Goal: Task Accomplishment & Management: Use online tool/utility

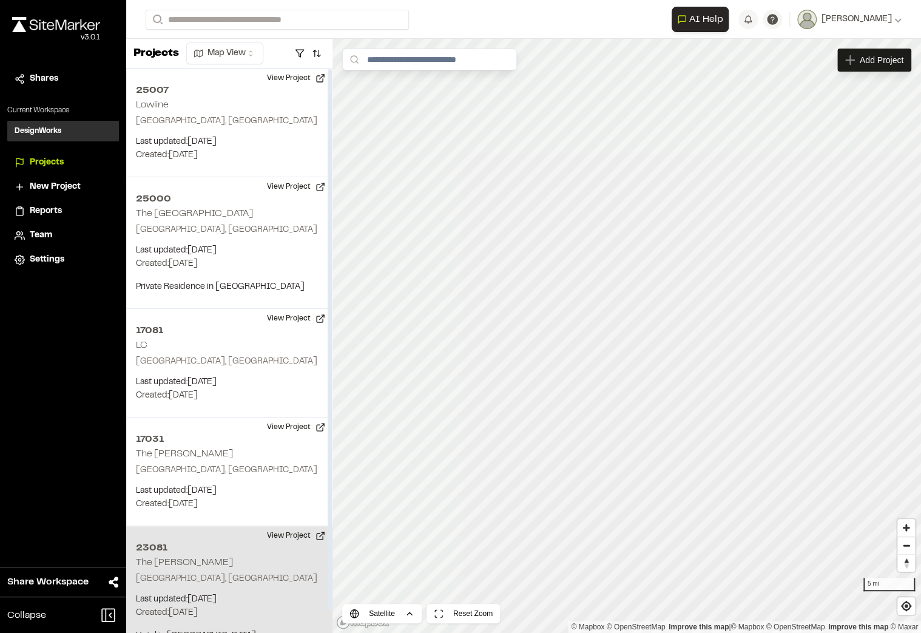
click at [215, 556] on div "23081 The Cooper Charleston, SC Last updated: Oct 1, 2025 Budget: $ Created: Ju…" at bounding box center [229, 605] width 206 height 158
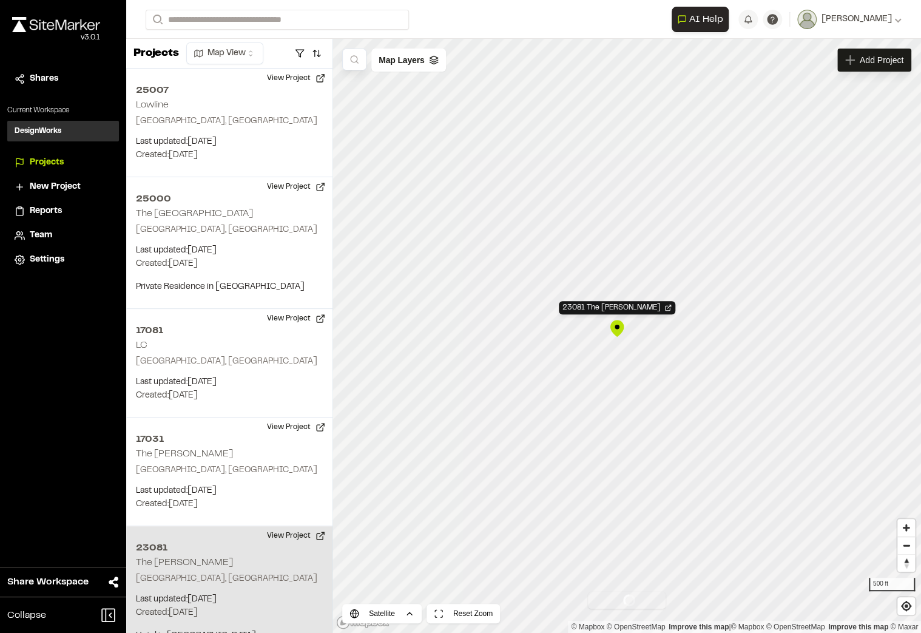
scroll to position [24, 0]
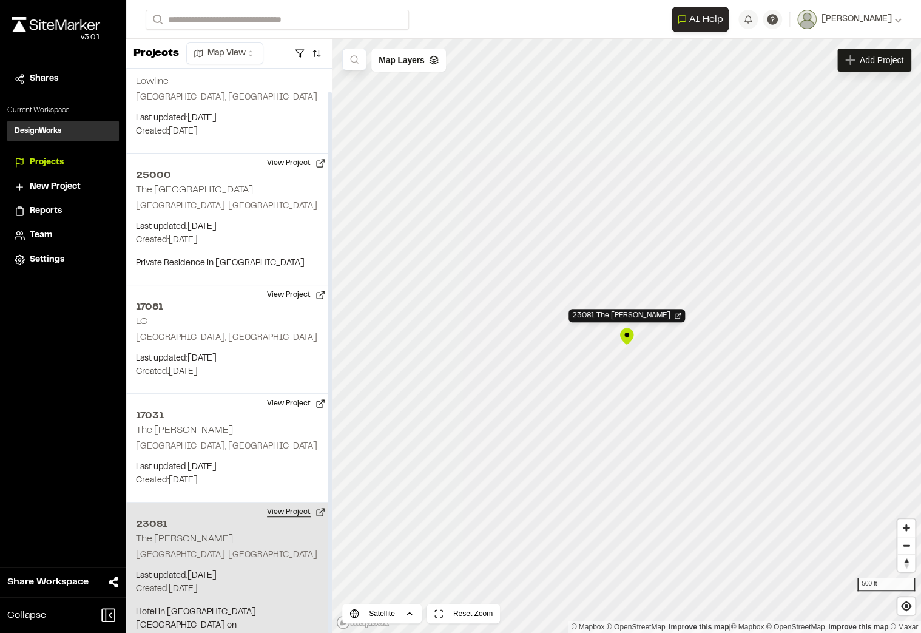
click at [283, 511] on button "View Project" at bounding box center [296, 511] width 73 height 19
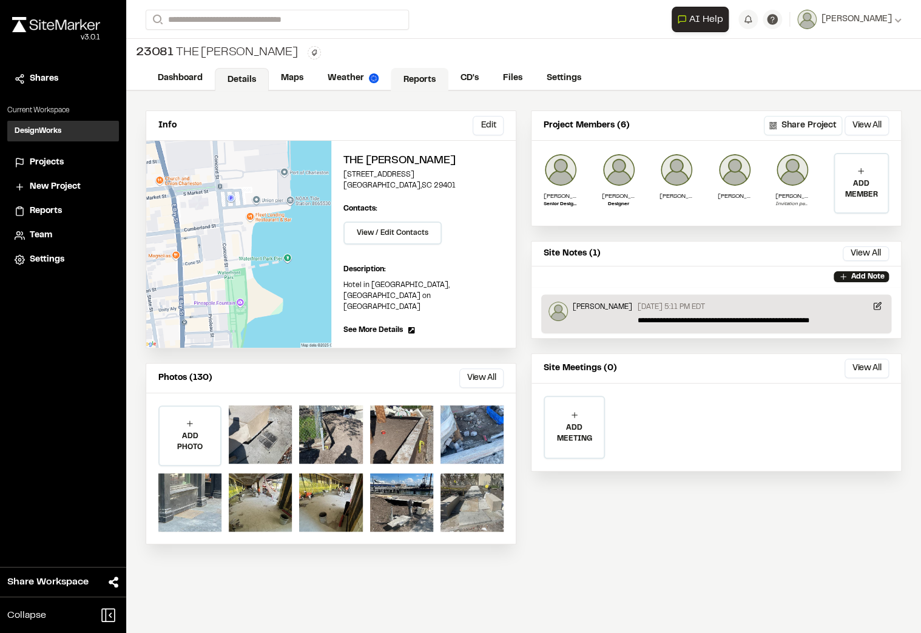
click at [423, 79] on link "Reports" at bounding box center [420, 79] width 58 height 23
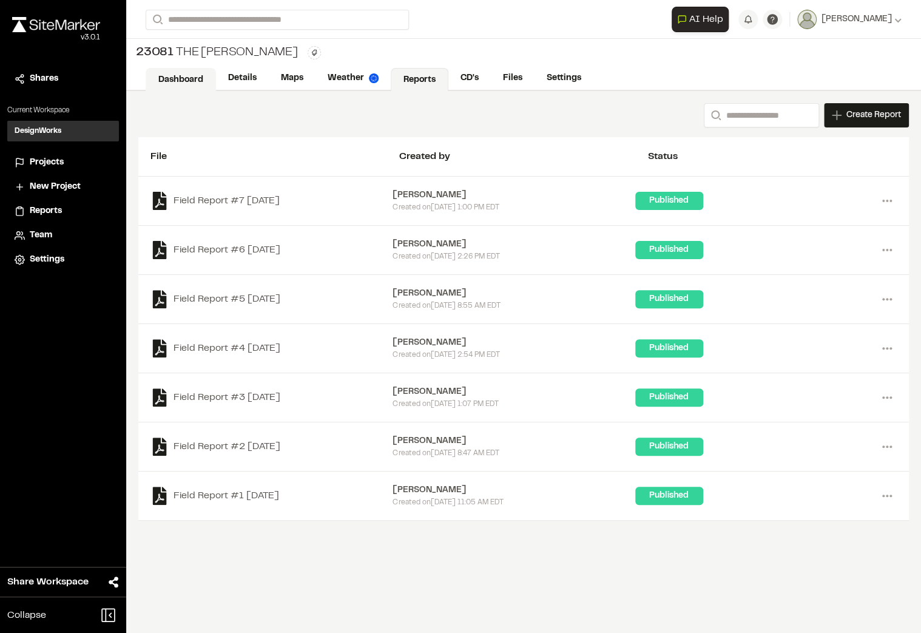
click at [175, 72] on link "Dashboard" at bounding box center [181, 79] width 70 height 23
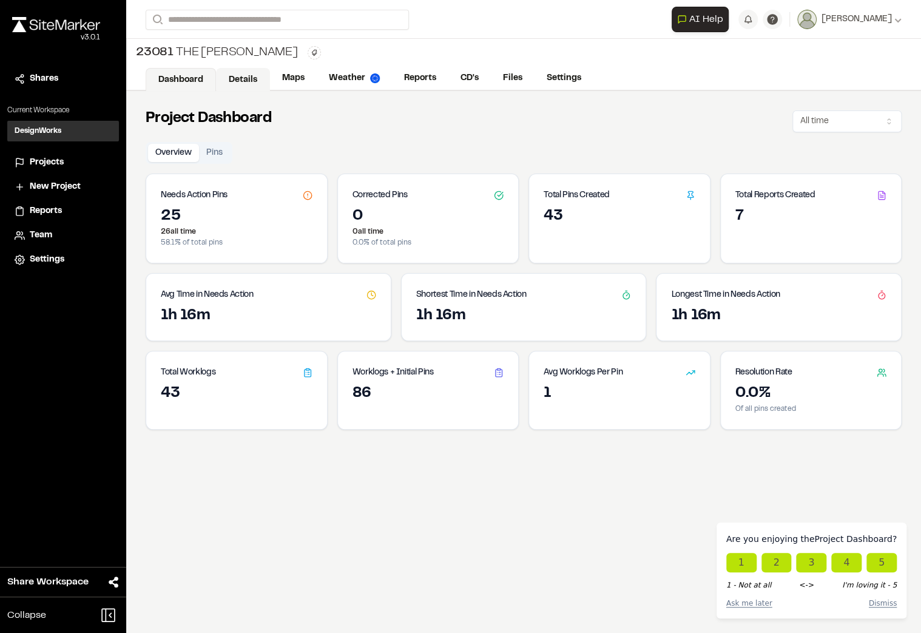
click at [229, 73] on link "Details" at bounding box center [243, 79] width 54 height 23
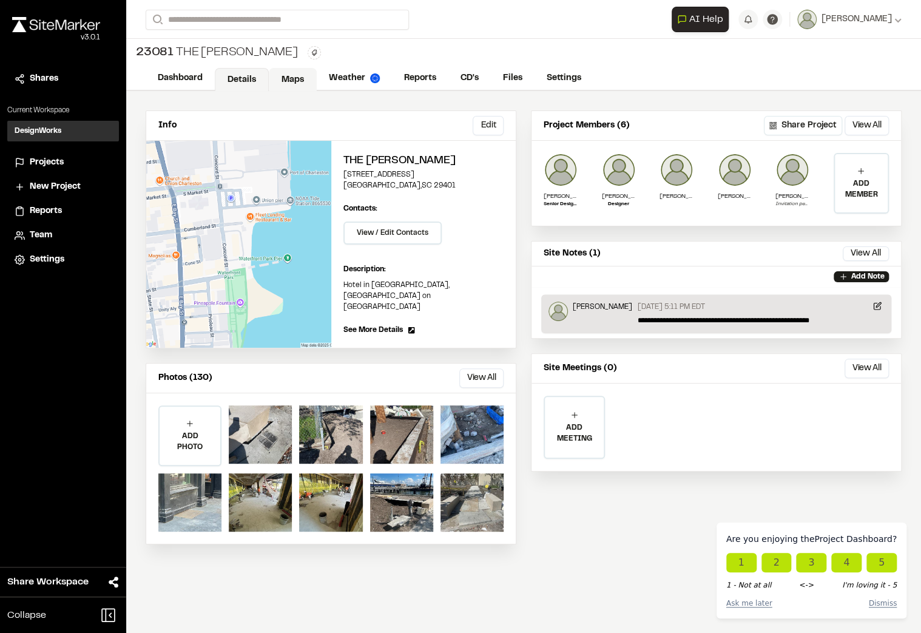
click at [298, 81] on link "Maps" at bounding box center [293, 79] width 48 height 23
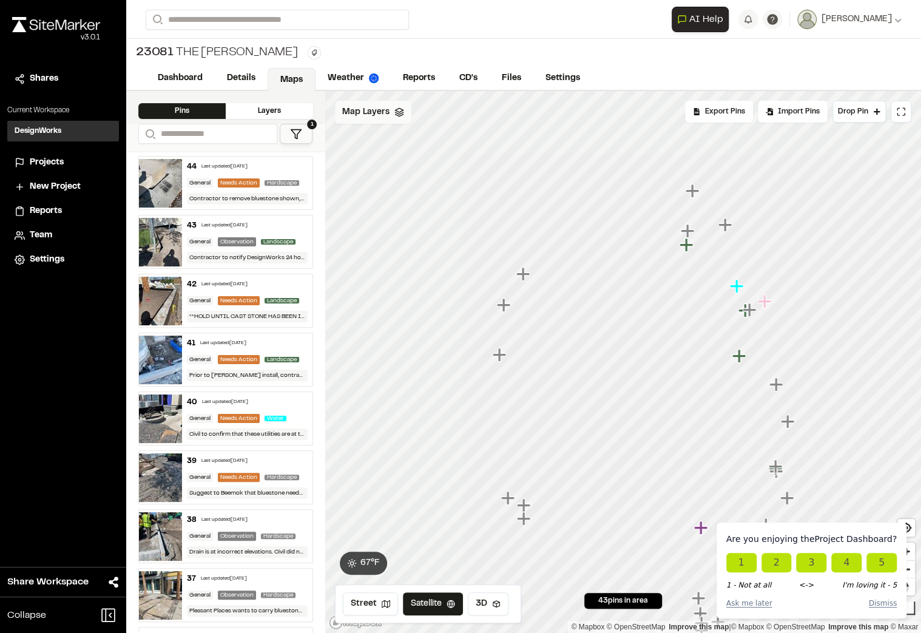
click at [343, 116] on span "Map Layers" at bounding box center [365, 112] width 47 height 13
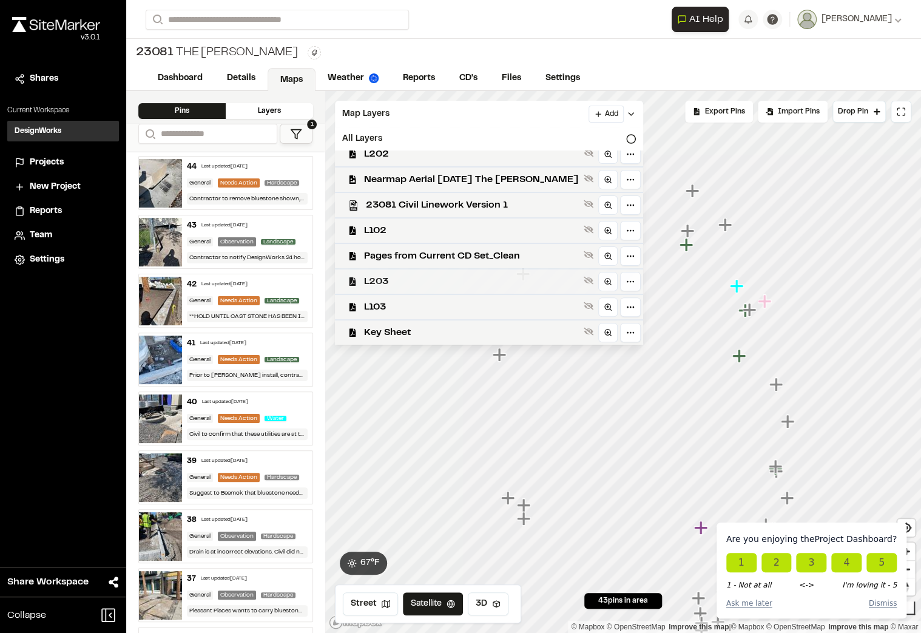
scroll to position [12, 0]
click at [583, 329] on icon at bounding box center [588, 332] width 10 height 8
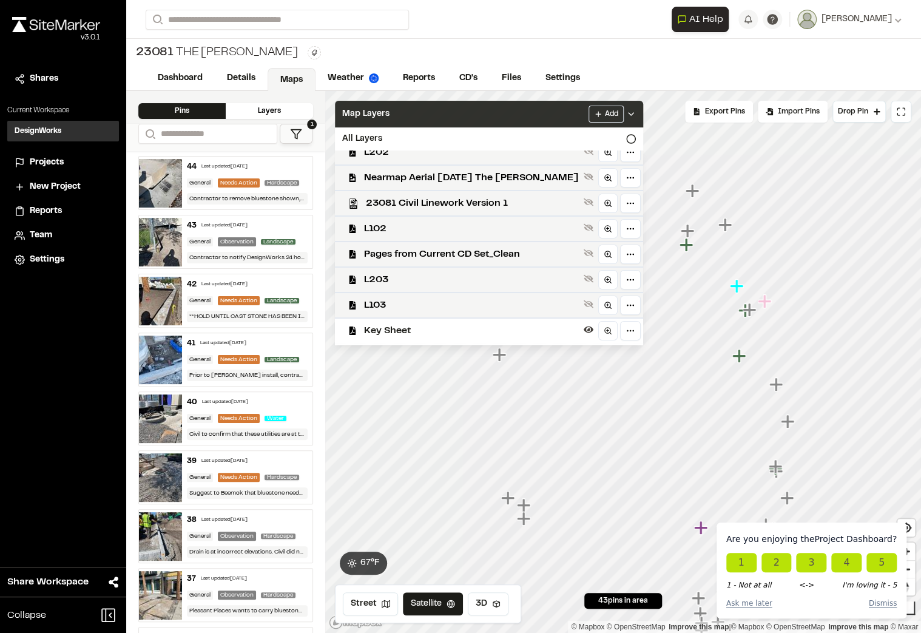
click at [626, 110] on icon at bounding box center [631, 114] width 10 height 10
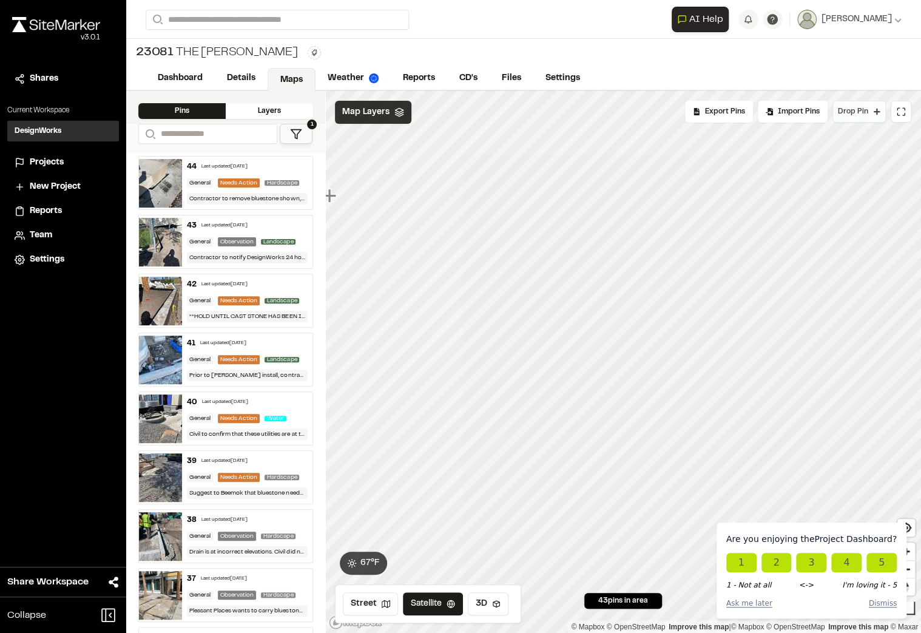
click at [864, 115] on span "Drop Pin" at bounding box center [853, 111] width 30 height 11
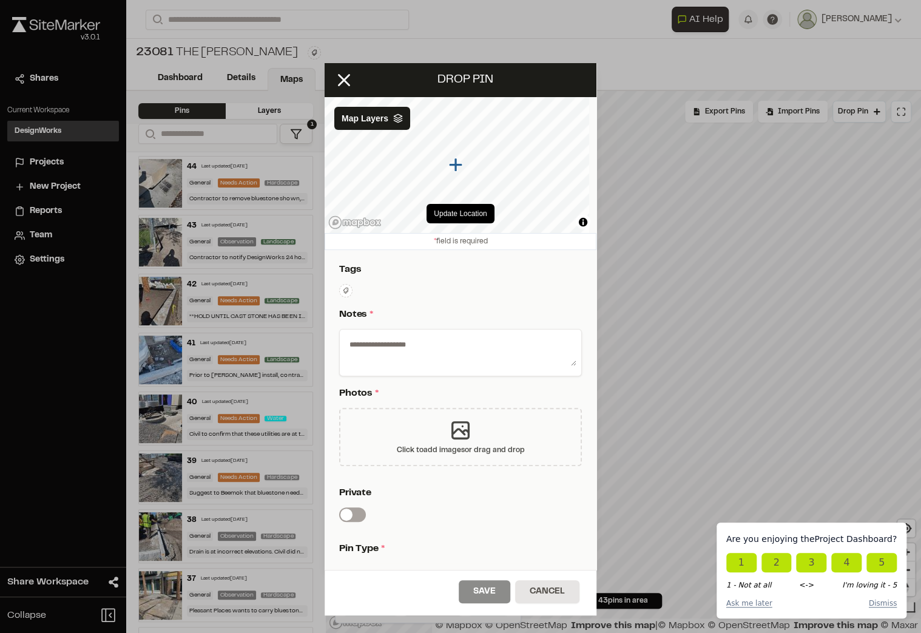
click at [442, 431] on div "Click to add images or drag and drop" at bounding box center [460, 437] width 243 height 58
click at [459, 446] on div "Click to add images or drag and drop" at bounding box center [461, 450] width 128 height 11
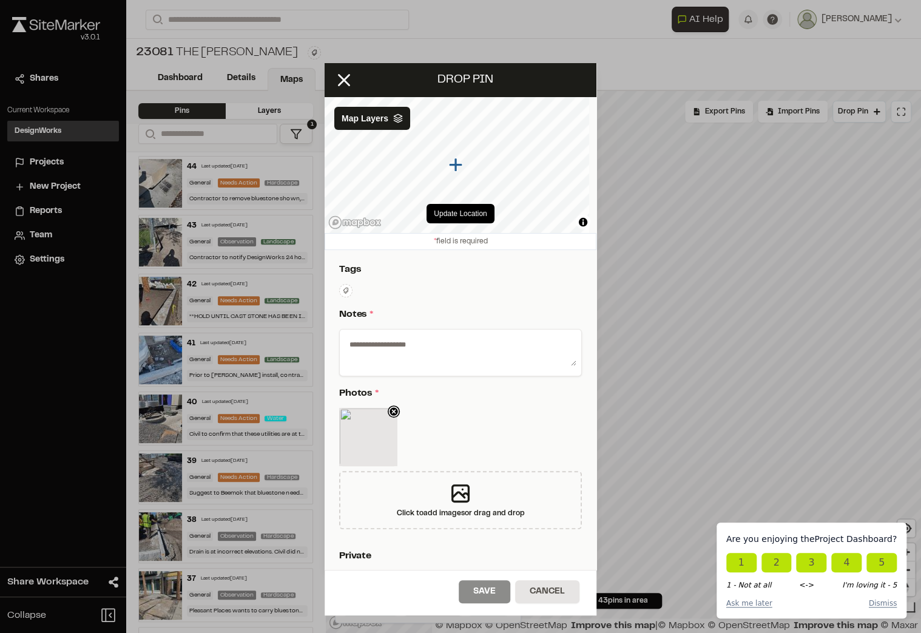
click at [392, 409] on icon at bounding box center [394, 411] width 12 height 12
